Goal: Transaction & Acquisition: Purchase product/service

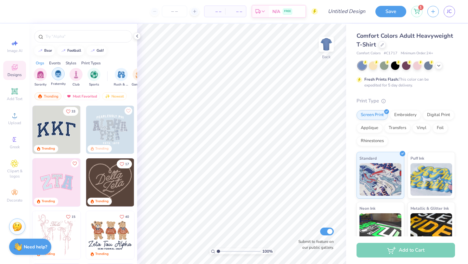
click at [58, 76] on img "filter for Fraternity" at bounding box center [58, 73] width 7 height 7
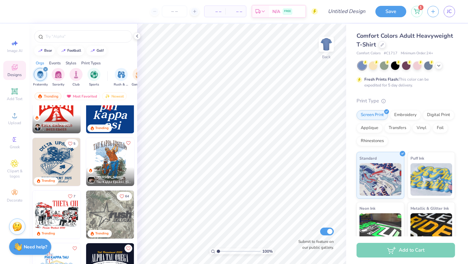
scroll to position [73, 0]
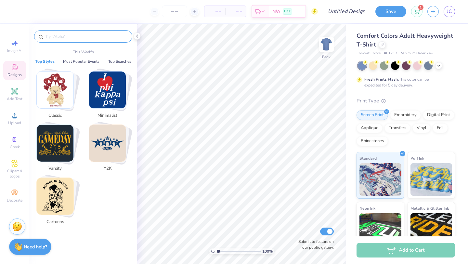
click at [72, 39] on input "text" at bounding box center [86, 36] width 83 height 7
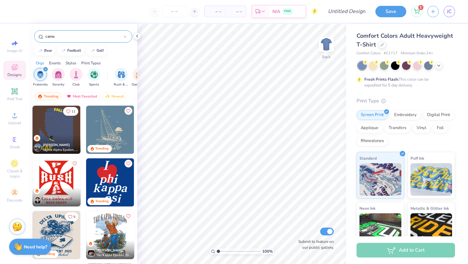
type input "camel"
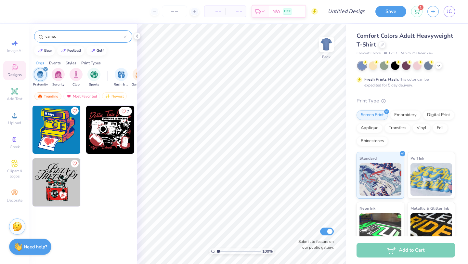
click at [125, 37] on icon at bounding box center [125, 36] width 3 height 3
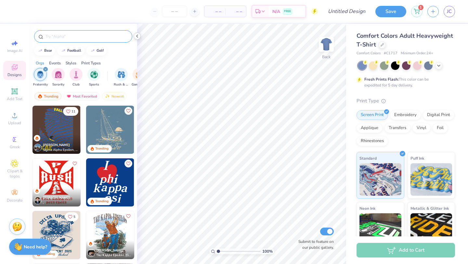
click at [137, 38] on icon at bounding box center [137, 35] width 5 height 5
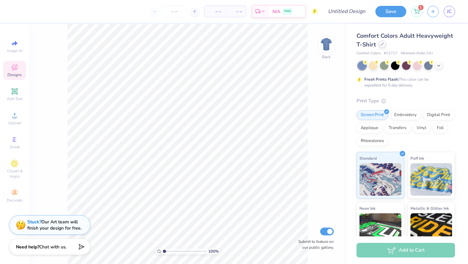
click at [381, 46] on div at bounding box center [382, 44] width 7 height 7
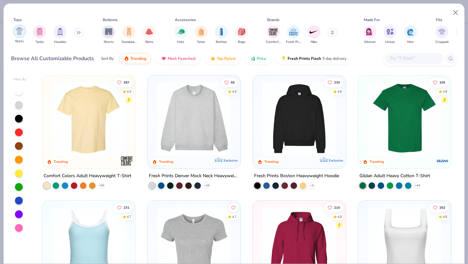
click at [21, 32] on img "filter for Shirts" at bounding box center [19, 30] width 7 height 7
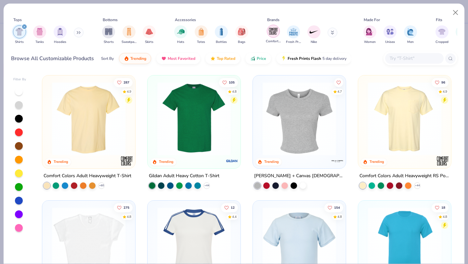
click at [271, 33] on img "filter for Comfort Colors" at bounding box center [274, 31] width 10 height 10
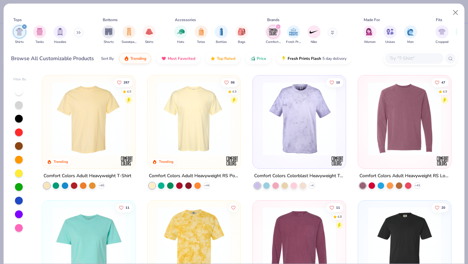
click at [222, 119] on img at bounding box center [194, 118] width 80 height 73
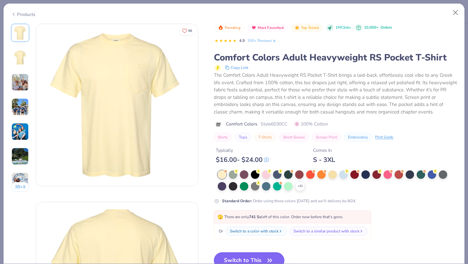
click at [267, 257] on icon "button" at bounding box center [269, 260] width 9 height 9
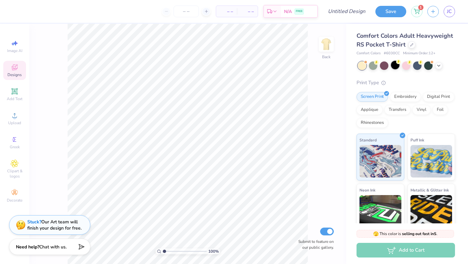
click at [397, 68] on div at bounding box center [395, 65] width 8 height 8
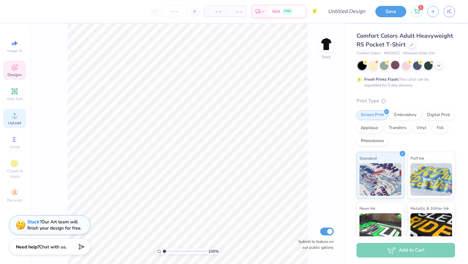
click at [13, 120] on div "Upload" at bounding box center [14, 118] width 23 height 19
click at [18, 94] on div "Add Text" at bounding box center [14, 94] width 23 height 19
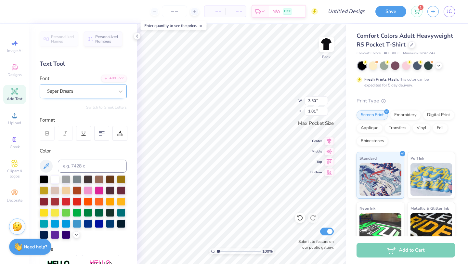
click at [66, 95] on div at bounding box center [80, 91] width 67 height 9
click at [113, 94] on div "Super Dream" at bounding box center [80, 90] width 67 height 7
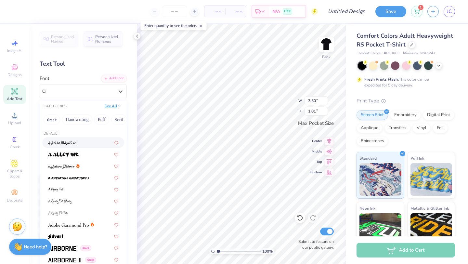
click at [114, 105] on button "See All" at bounding box center [113, 106] width 20 height 7
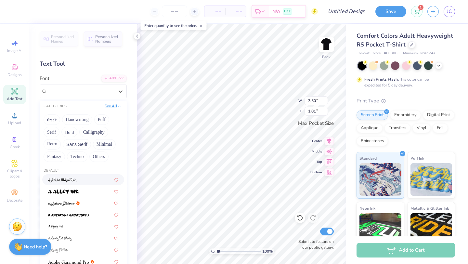
click at [112, 103] on button "See All" at bounding box center [113, 106] width 20 height 7
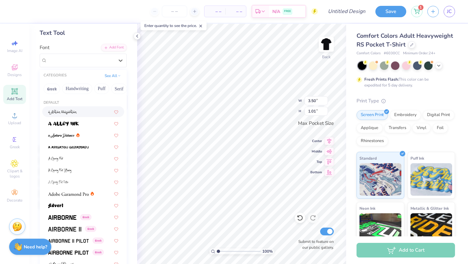
scroll to position [26, 0]
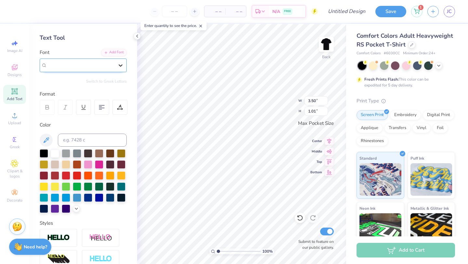
click at [120, 68] on icon at bounding box center [120, 65] width 7 height 7
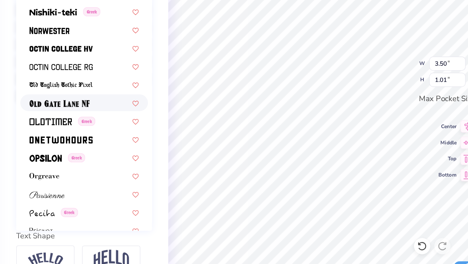
scroll to position [2488, 0]
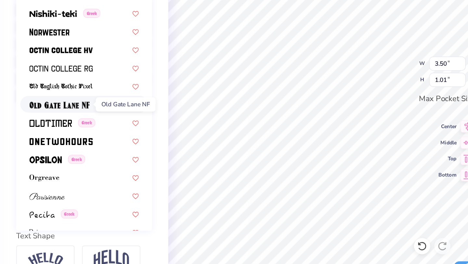
click at [75, 127] on img at bounding box center [67, 127] width 39 height 5
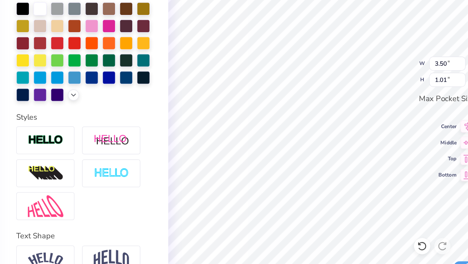
scroll to position [0, 0]
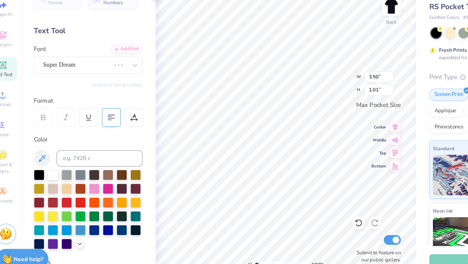
type input "2.68"
type input "1.12"
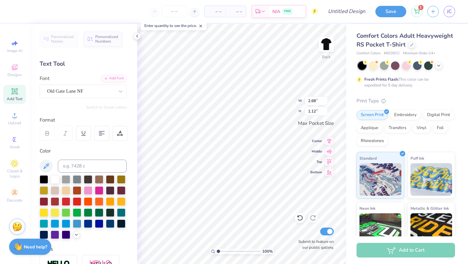
scroll to position [0, 0]
type textarea "Rush Acacia"
click at [108, 90] on div "Old Gate Lane NF" at bounding box center [80, 91] width 68 height 10
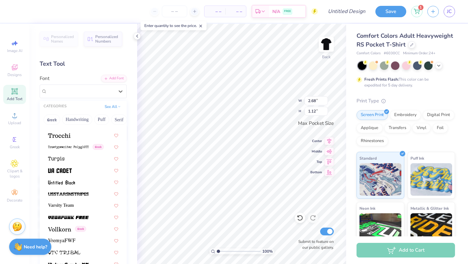
scroll to position [3460, 0]
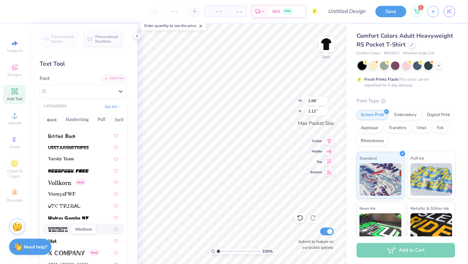
click at [63, 229] on img at bounding box center [58, 229] width 20 height 5
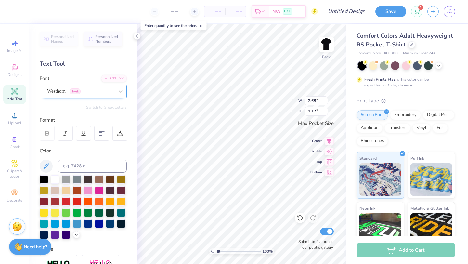
click at [106, 95] on div at bounding box center [80, 91] width 67 height 9
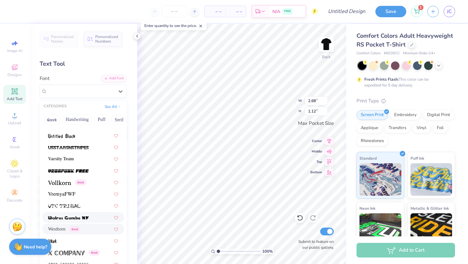
scroll to position [114, 0]
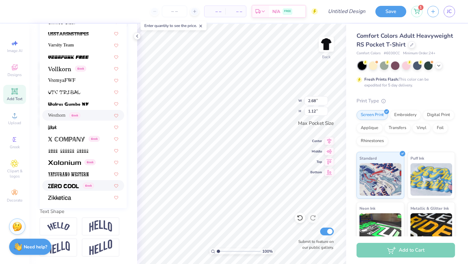
click at [69, 185] on img at bounding box center [63, 186] width 31 height 5
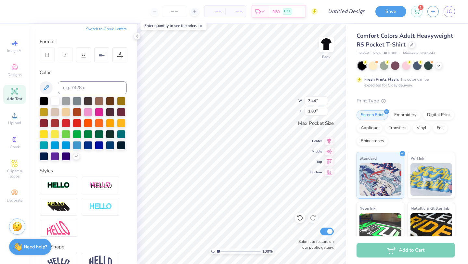
scroll to position [0, 0]
type textarea "]"
